Goal: Information Seeking & Learning: Compare options

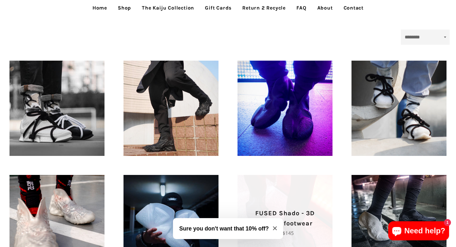
scroll to position [94, 0]
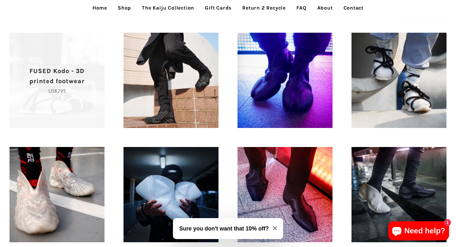
click at [56, 103] on span "FUSED Kodo - 3D printed footwear Regular price US$295" at bounding box center [57, 80] width 95 height 95
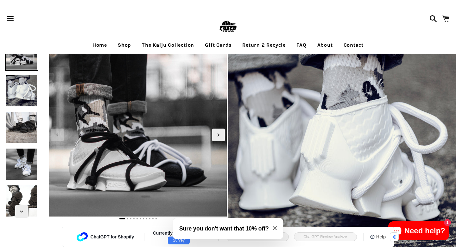
click at [226, 28] on img at bounding box center [228, 26] width 21 height 21
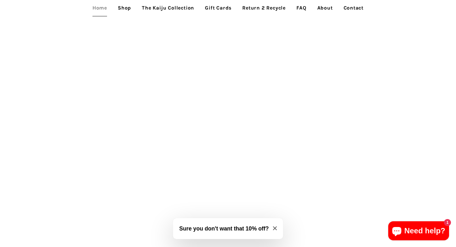
scroll to position [1267, 0]
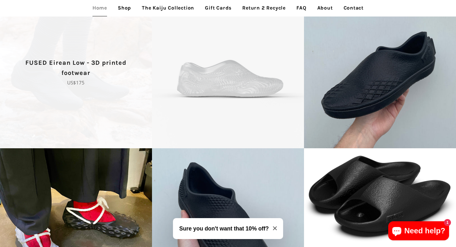
click at [90, 97] on span "FUSED Eirean Low - 3D printed footwear Regular price US$175" at bounding box center [76, 72] width 152 height 152
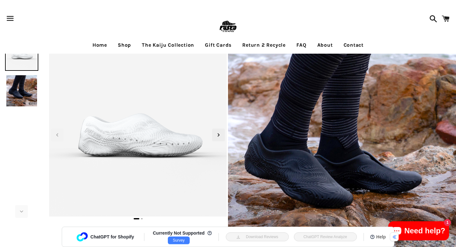
click at [24, 94] on img at bounding box center [22, 91] width 34 height 34
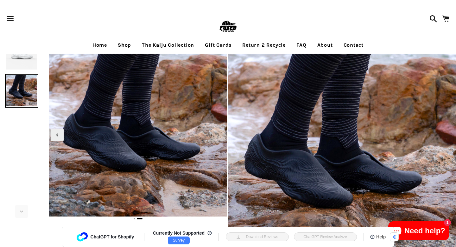
click at [13, 52] on ul "Home Shop The Kaiju Collection Gift Cards Return 2 Recycle FAQ About Contact" at bounding box center [228, 45] width 456 height 16
click at [13, 45] on ul "Home Shop The Kaiju Collection Gift Cards Return 2 Recycle FAQ About Contact" at bounding box center [228, 45] width 456 height 16
click at [18, 53] on nav "Home Shop The Kaiju Collection Gift Cards Return 2 Recycle FAQ About Contact" at bounding box center [228, 45] width 456 height 16
click at [22, 64] on img at bounding box center [22, 54] width 34 height 34
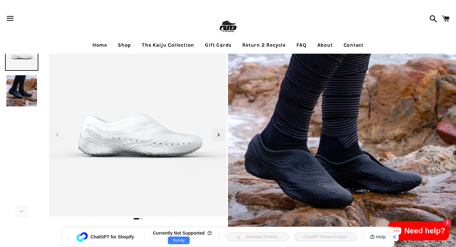
click at [98, 46] on link "Home" at bounding box center [100, 45] width 24 height 16
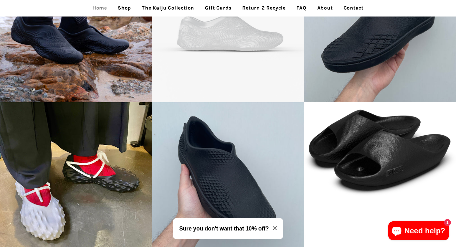
scroll to position [1211, 0]
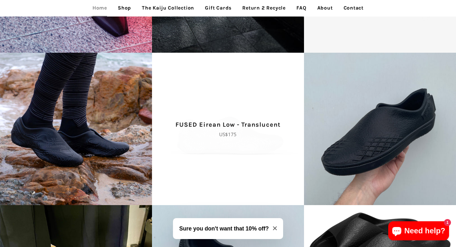
click at [232, 156] on span "FUSED Eirean Low - Translucent Regular price US$175" at bounding box center [228, 129] width 152 height 152
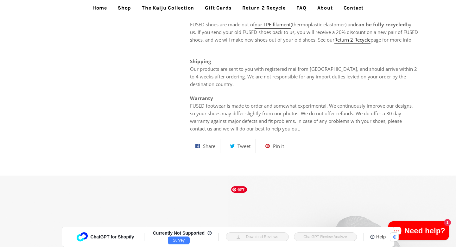
scroll to position [74, 0]
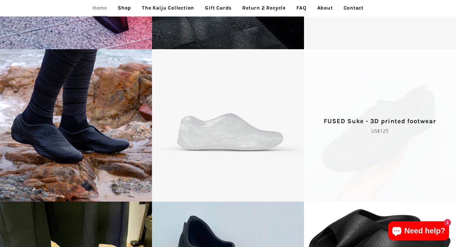
scroll to position [1228, 0]
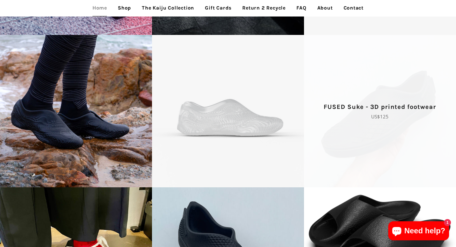
click at [384, 154] on span "FUSED Suke - 3D printed footwear Regular price US$125" at bounding box center [380, 111] width 152 height 152
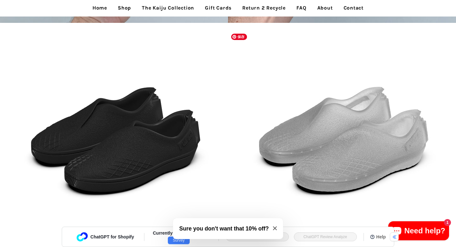
scroll to position [1039, 0]
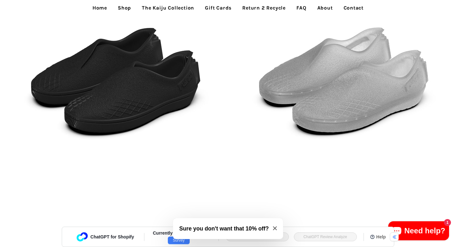
click at [384, 162] on img at bounding box center [342, 78] width 228 height 228
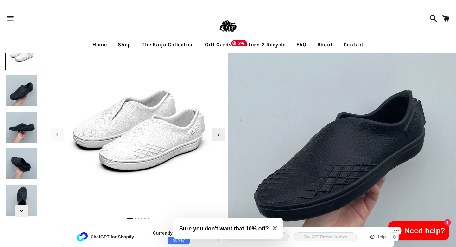
scroll to position [0, 0]
click at [220, 139] on span "Next slide" at bounding box center [218, 134] width 13 height 13
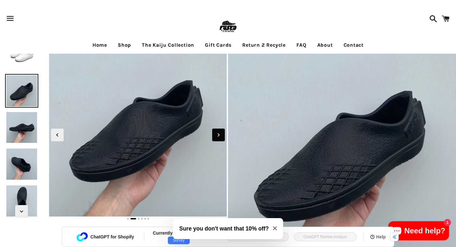
click at [220, 139] on span "Next slide" at bounding box center [218, 134] width 13 height 13
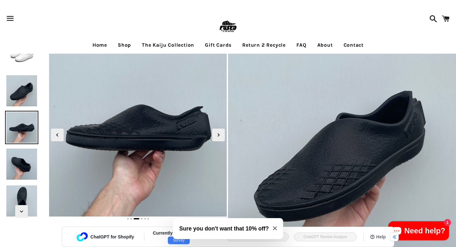
click at [120, 43] on link "Shop" at bounding box center [124, 45] width 23 height 16
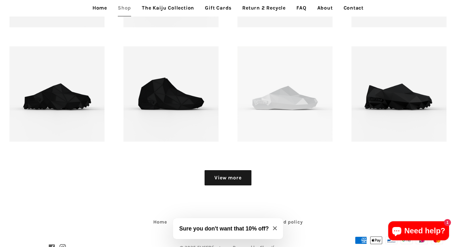
scroll to position [743, 0]
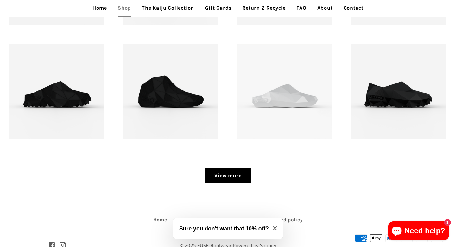
click at [222, 175] on link "View more" at bounding box center [228, 175] width 47 height 15
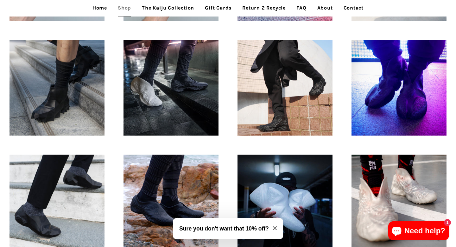
scroll to position [395, 0]
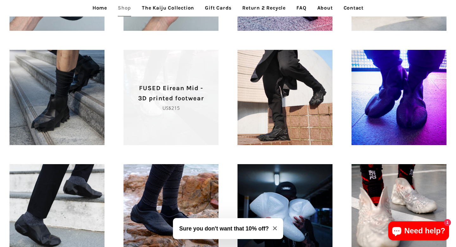
click at [209, 111] on span "FUSED Eirean Mid - 3D printed footwear Regular price US$215" at bounding box center [171, 97] width 95 height 29
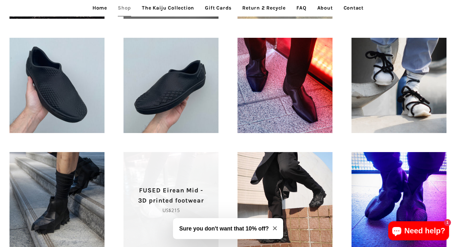
scroll to position [290, 0]
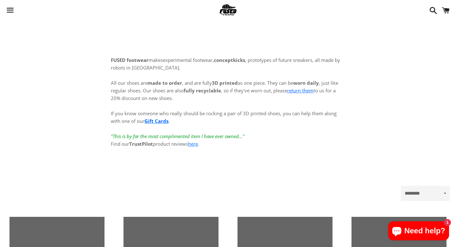
scroll to position [290, 0]
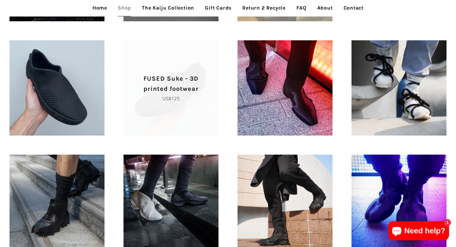
click at [172, 107] on span "FUSED Suke - 3D printed footwear Regular price US$125" at bounding box center [171, 87] width 95 height 95
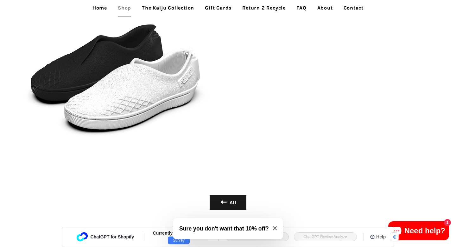
scroll to position [1264, 0]
